Goal: Find specific page/section: Find specific page/section

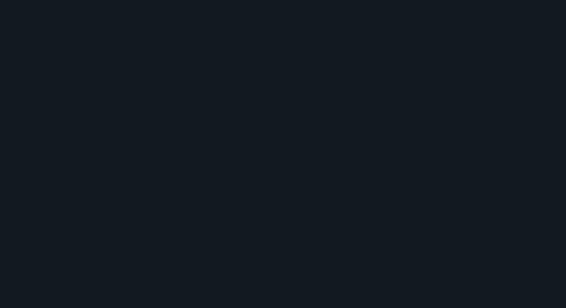
click at [220, 125] on div at bounding box center [283, 154] width 566 height 308
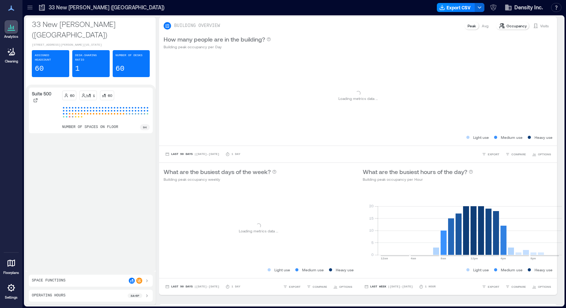
click at [28, 10] on icon at bounding box center [29, 7] width 7 height 7
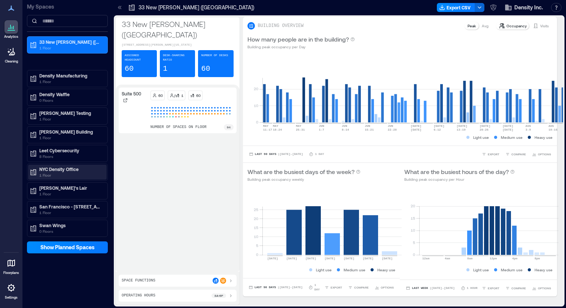
click at [65, 171] on p "NYC Density Office" at bounding box center [70, 169] width 63 height 6
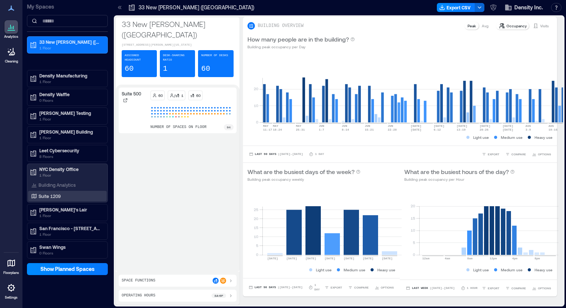
click at [63, 200] on div "Suite 1209" at bounding box center [66, 196] width 73 height 7
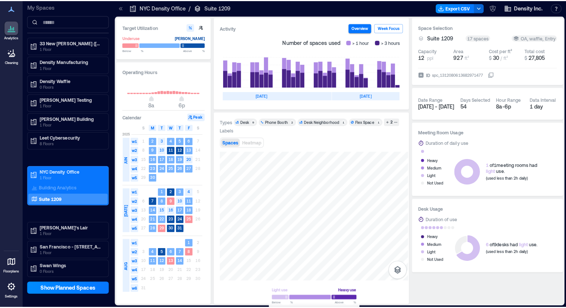
scroll to position [0, 224]
